Goal: Information Seeking & Learning: Learn about a topic

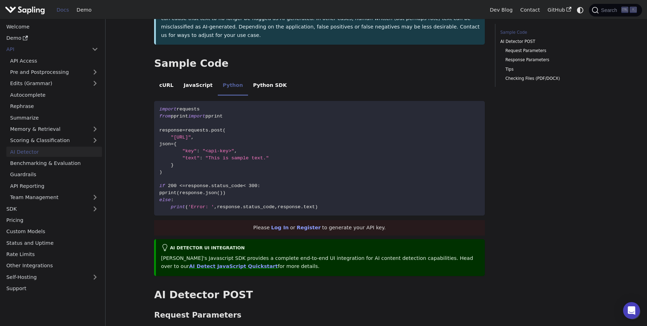
scroll to position [125, 0]
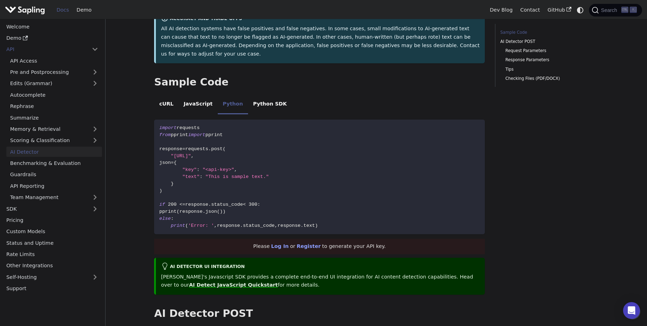
click at [195, 282] on link "AI Detect JavaScript Quickstart" at bounding box center [233, 285] width 89 height 6
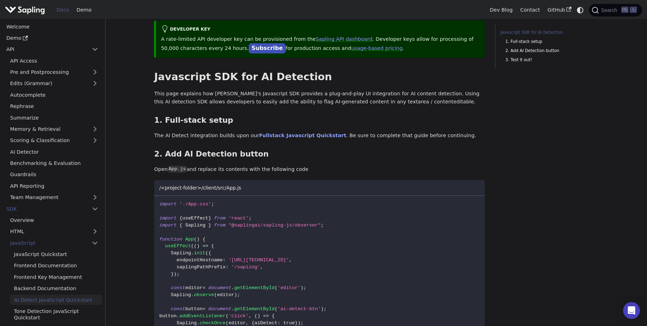
scroll to position [40, 0]
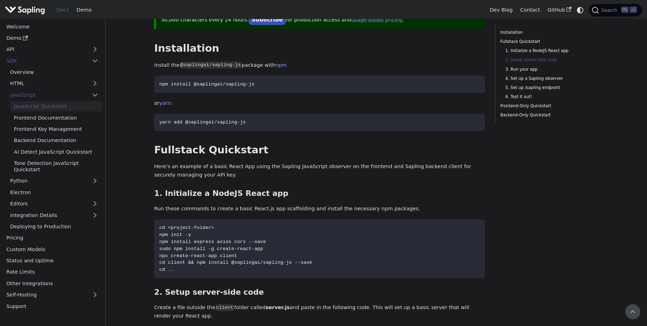
scroll to position [16, 0]
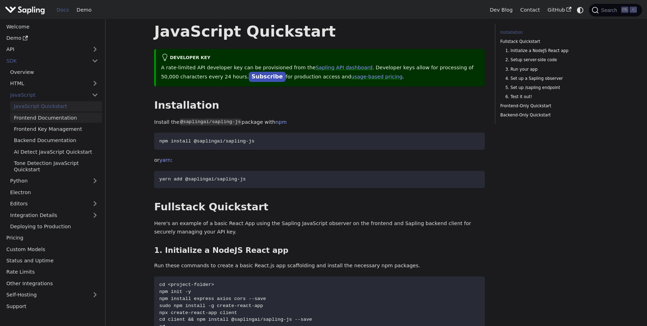
click at [59, 119] on link "Frontend Documentation" at bounding box center [56, 118] width 92 height 10
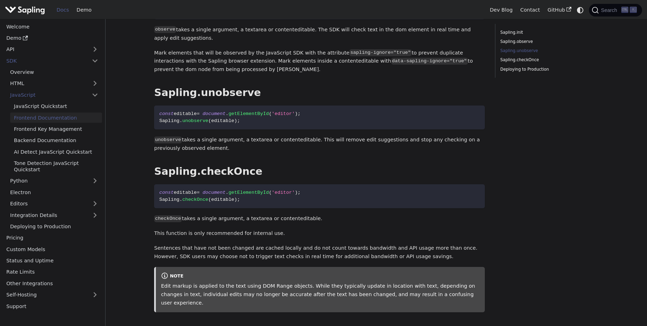
scroll to position [1158, 0]
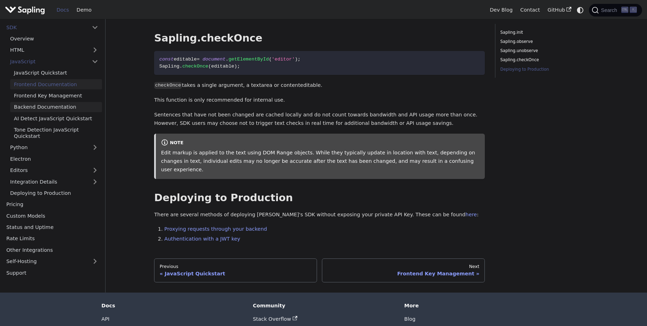
click at [49, 102] on link "Backend Documentation" at bounding box center [56, 107] width 92 height 10
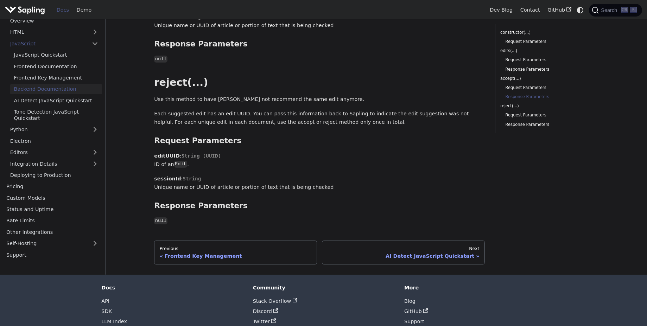
scroll to position [979, 0]
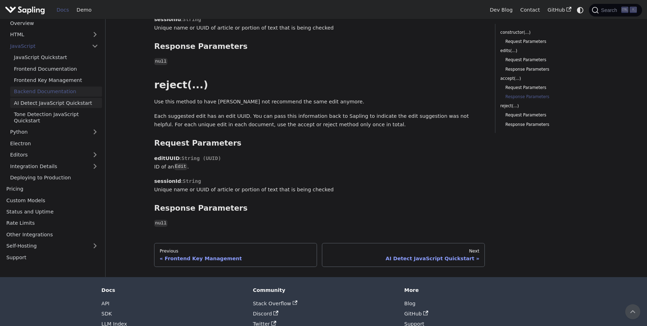
click at [89, 98] on link "AI Detect JavaScript Quickstart" at bounding box center [56, 103] width 92 height 10
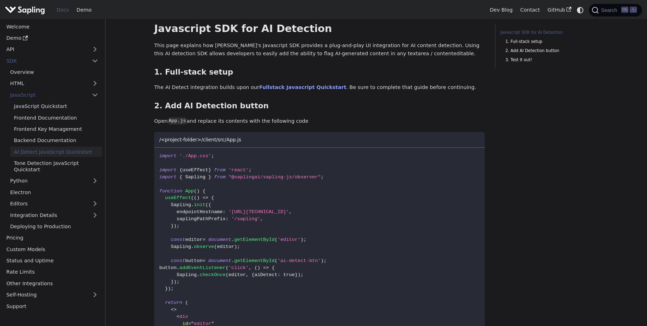
scroll to position [94, 0]
